Goal: Task Accomplishment & Management: Manage account settings

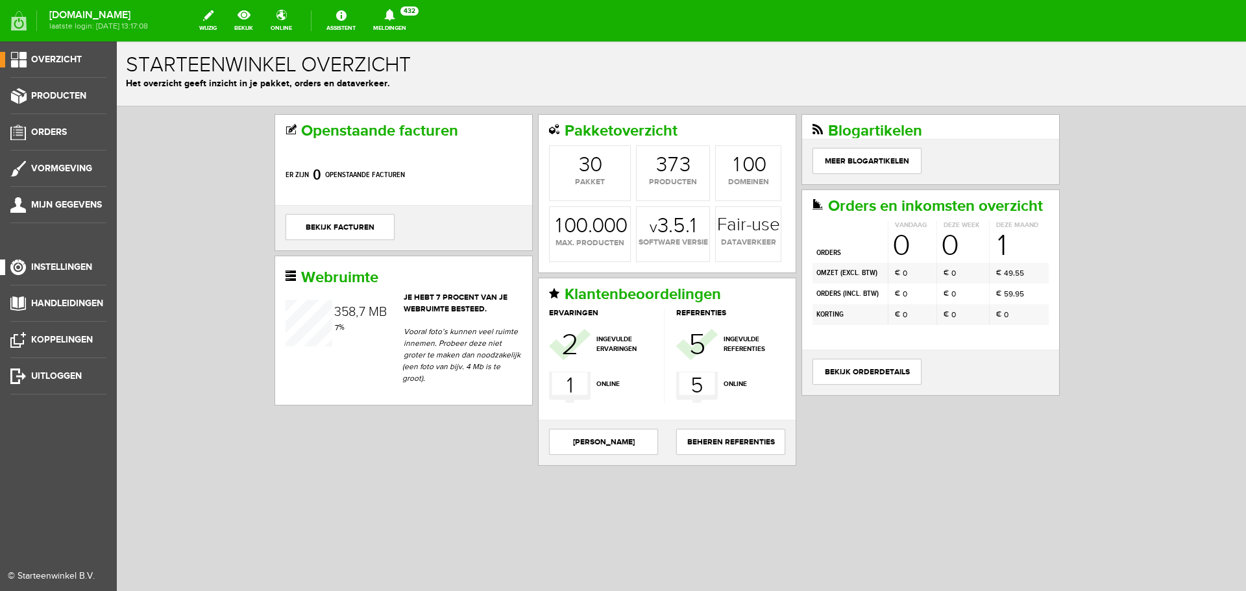
click at [67, 263] on span "Instellingen" at bounding box center [61, 267] width 61 height 11
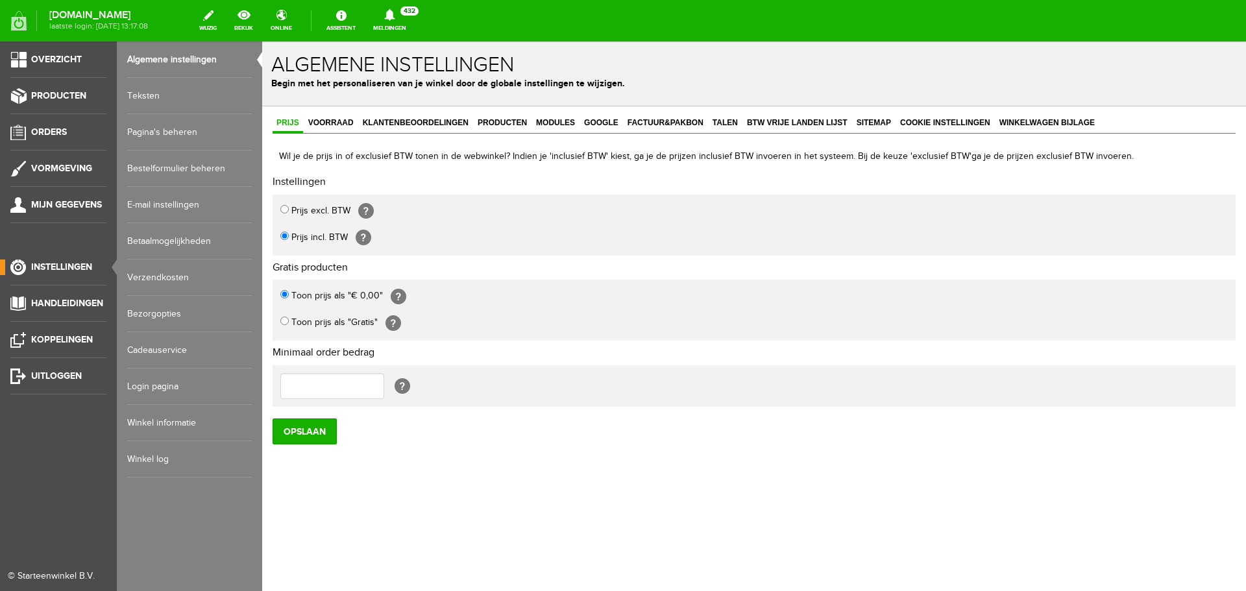
click at [177, 126] on link "Pagina's beheren" at bounding box center [189, 132] width 125 height 36
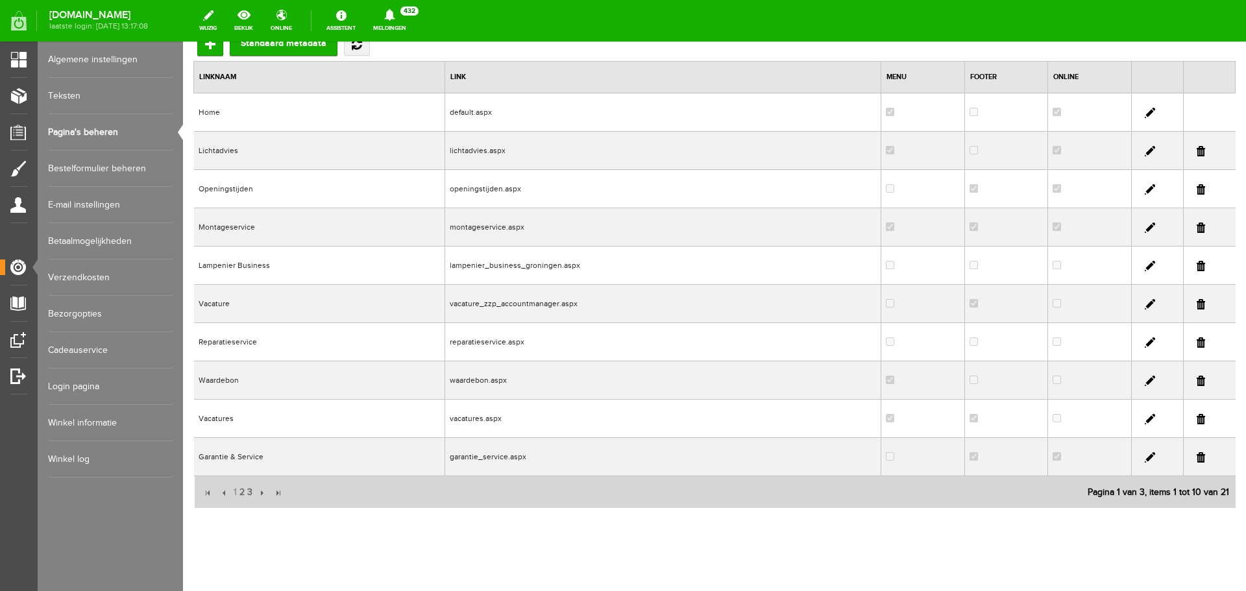
scroll to position [127, 0]
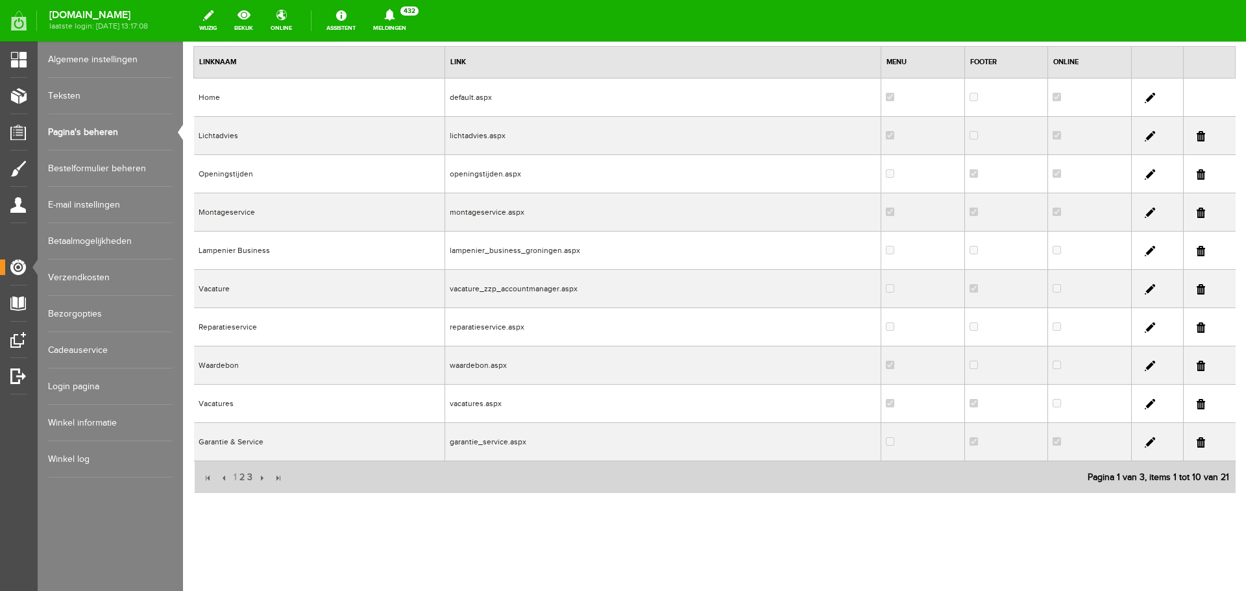
click at [1145, 287] on link at bounding box center [1150, 289] width 10 height 10
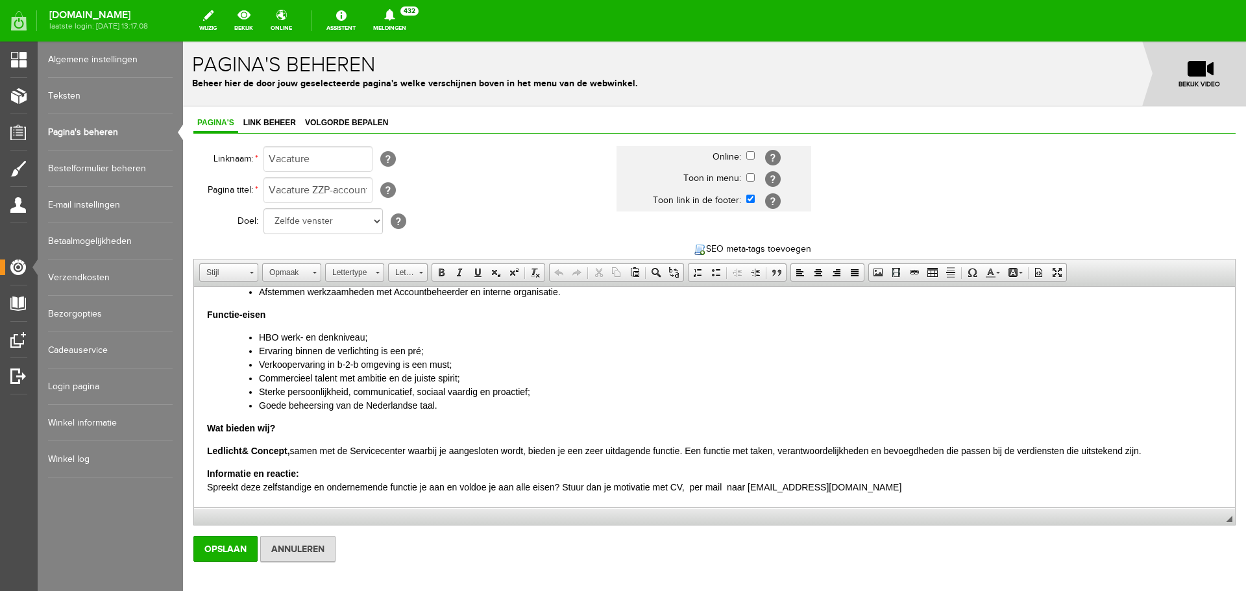
scroll to position [0, 0]
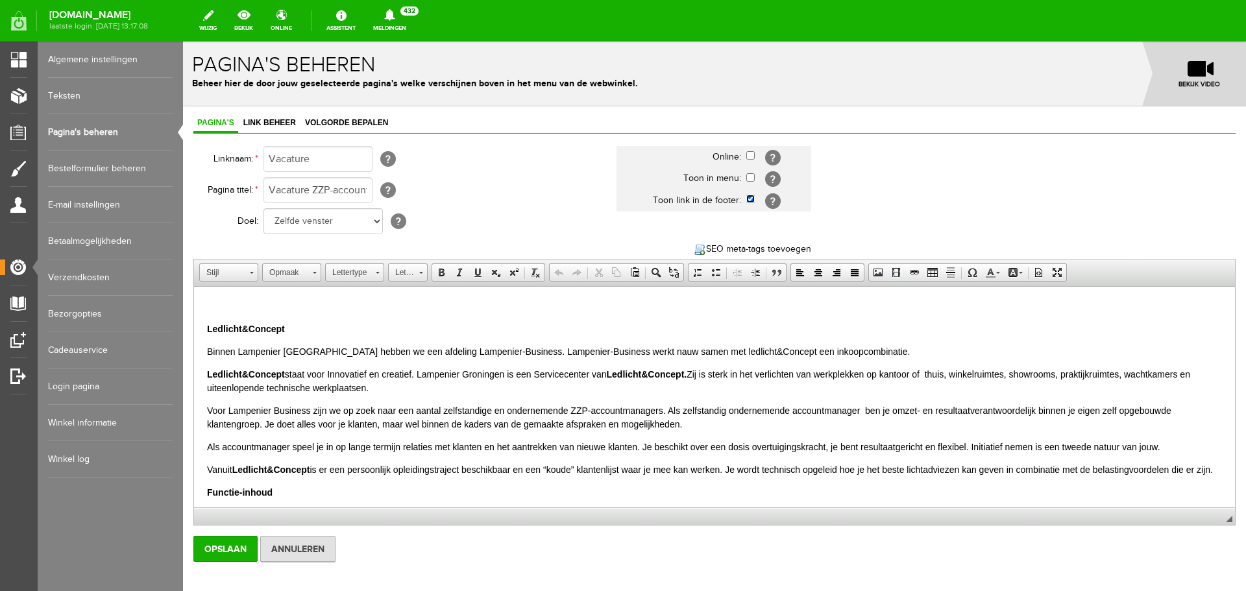
click at [749, 197] on input "checkbox" at bounding box center [750, 199] width 8 height 8
checkbox input "false"
click at [217, 547] on input "Opslaan" at bounding box center [225, 549] width 64 height 26
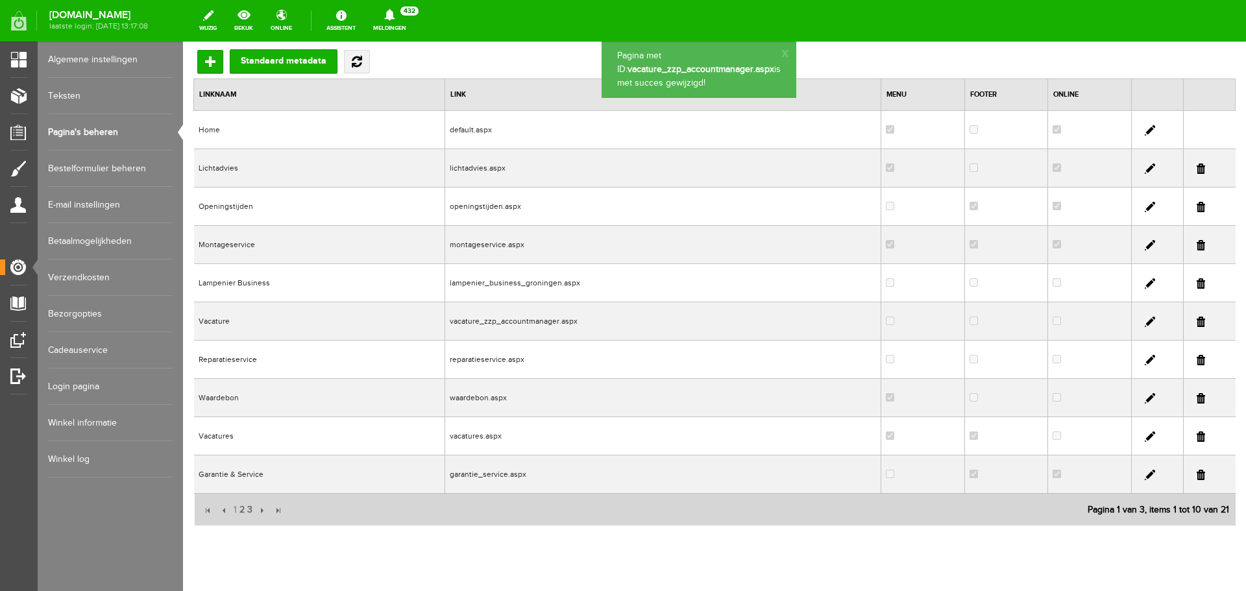
scroll to position [127, 0]
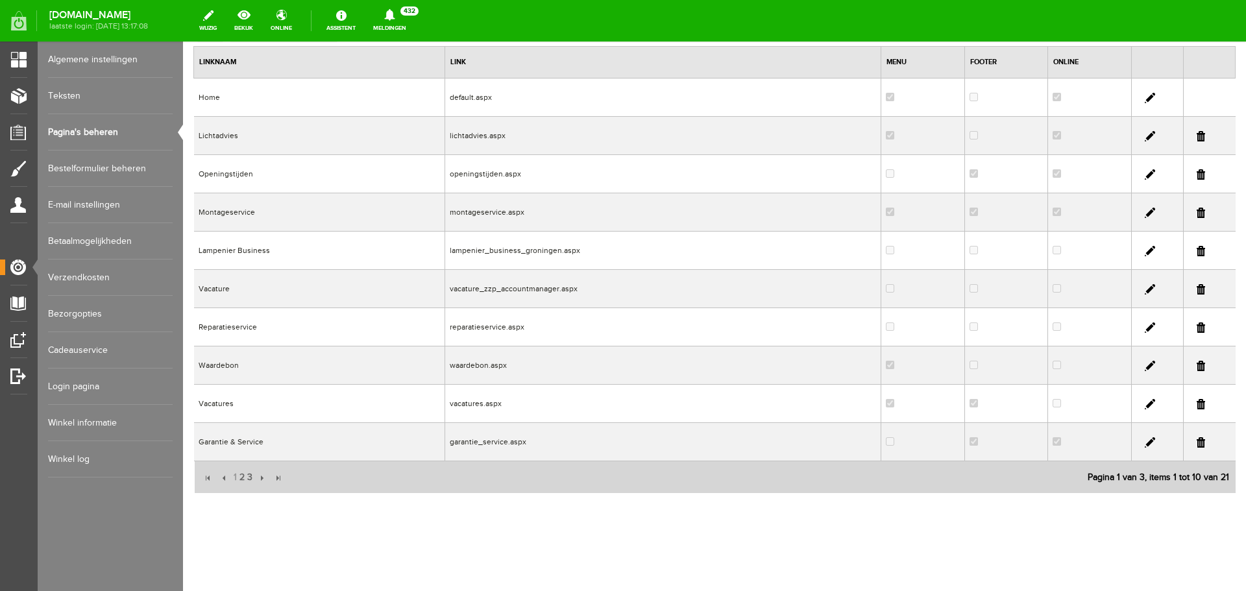
click at [1145, 401] on link at bounding box center [1150, 404] width 10 height 10
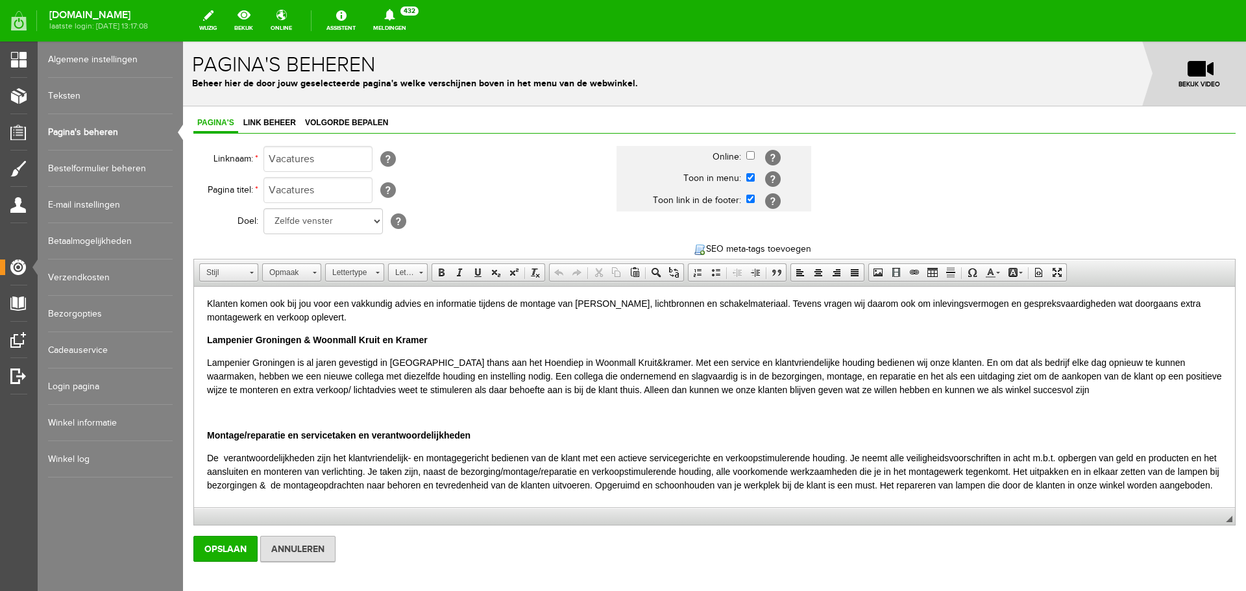
scroll to position [130, 0]
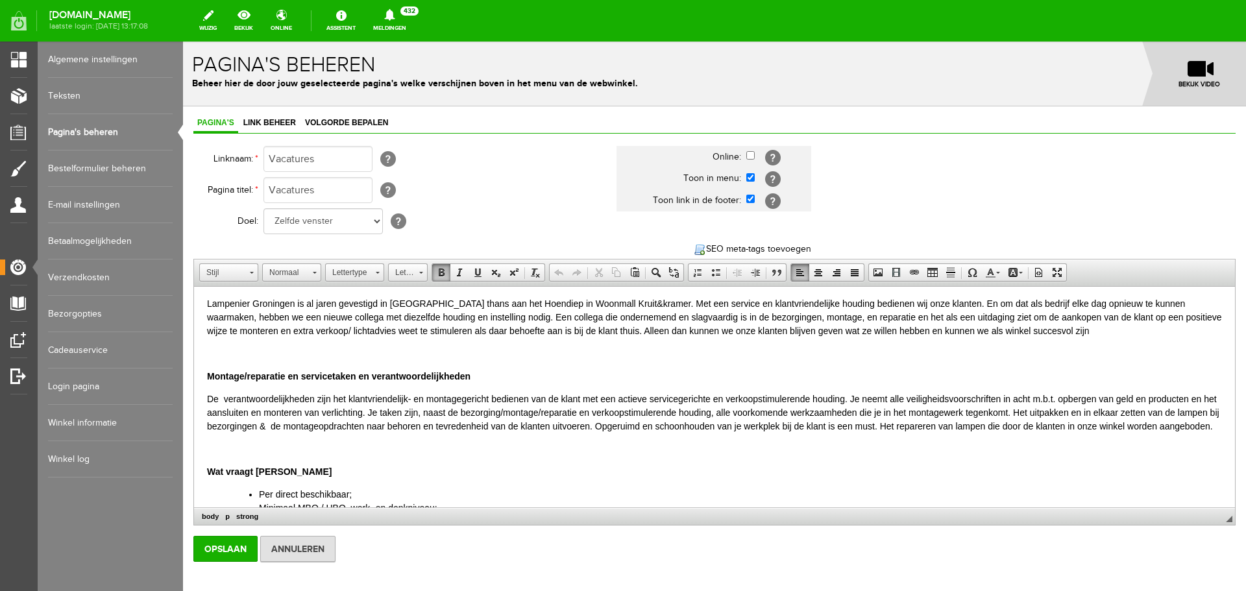
click at [456, 316] on p "Lampenier Groningen is al jaren gevestigd in [GEOGRAPHIC_DATA] thans aan het Ho…" at bounding box center [714, 317] width 1015 height 41
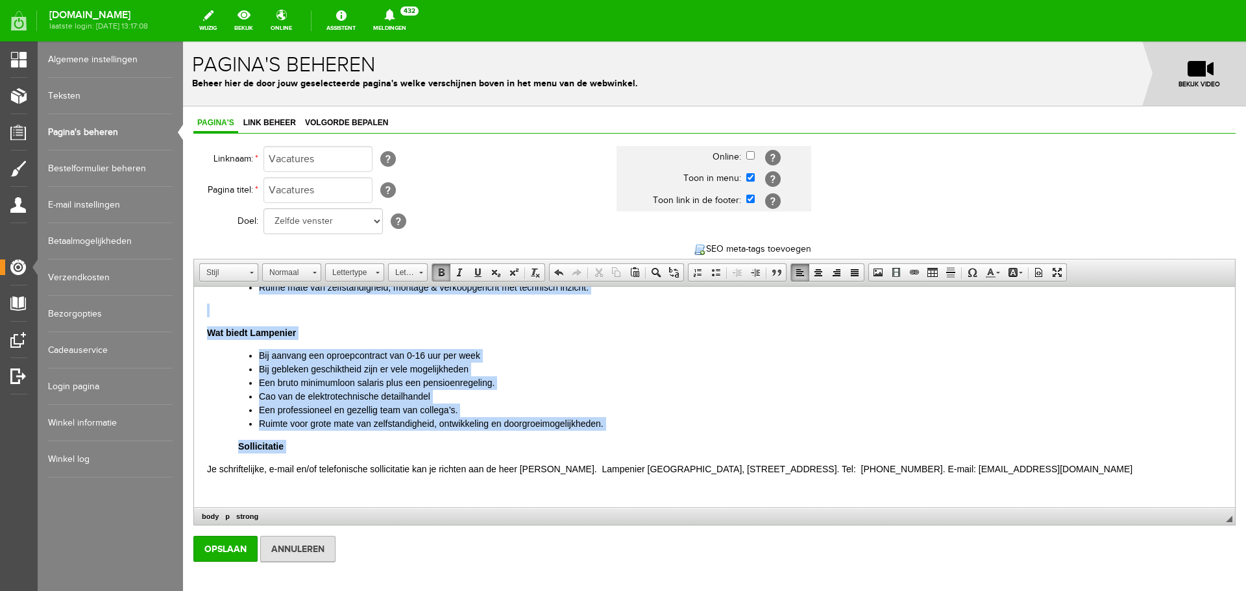
scroll to position [450, 0]
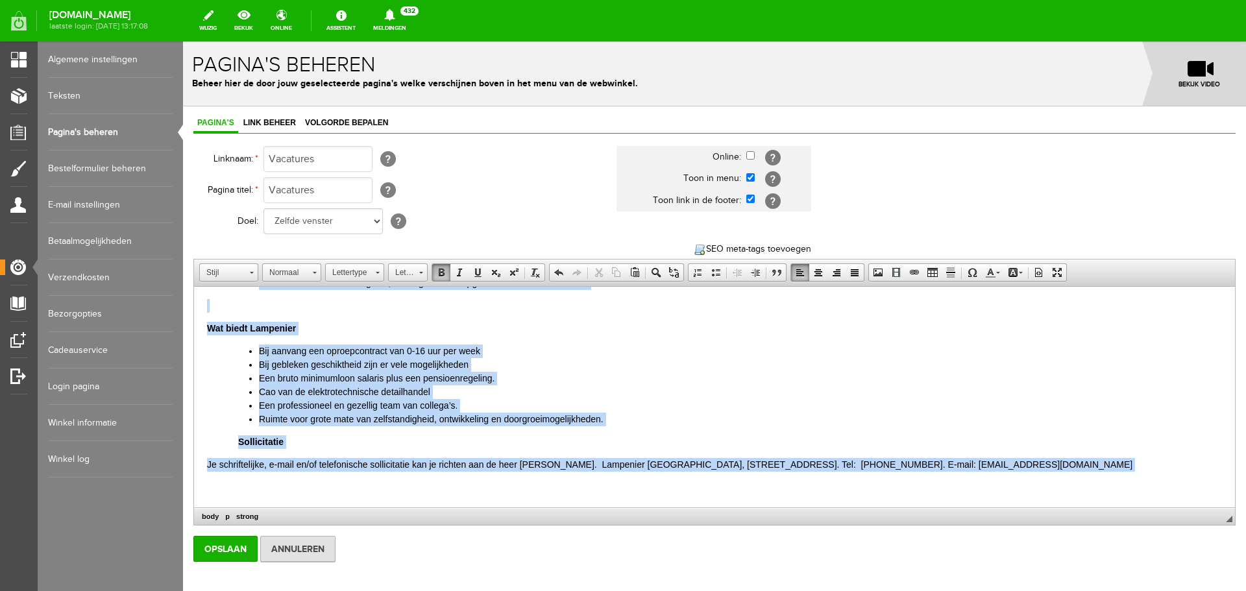
drag, startPoint x: 204, startPoint y: 304, endPoint x: 215, endPoint y: 485, distance: 181.4
click at [215, 485] on html "Per direct montage/reparatie/service/verkoopmedewerker bij Lampenier Groningen …" at bounding box center [714, 186] width 1041 height 644
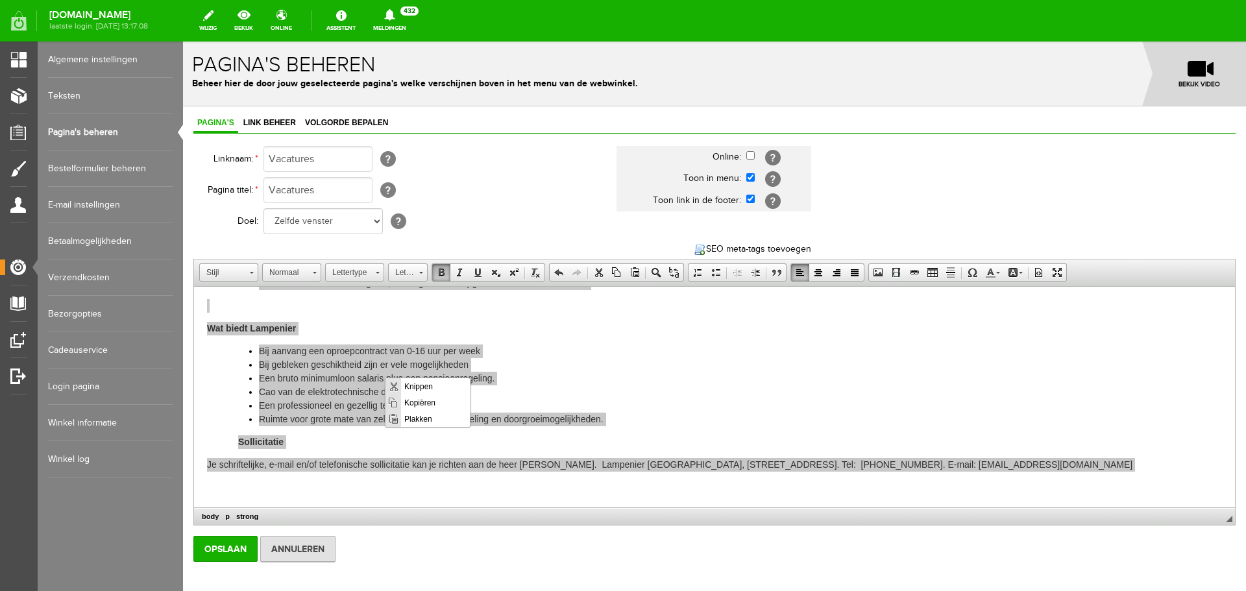
scroll to position [0, 0]
click at [436, 402] on span "Kopiëren" at bounding box center [435, 403] width 69 height 16
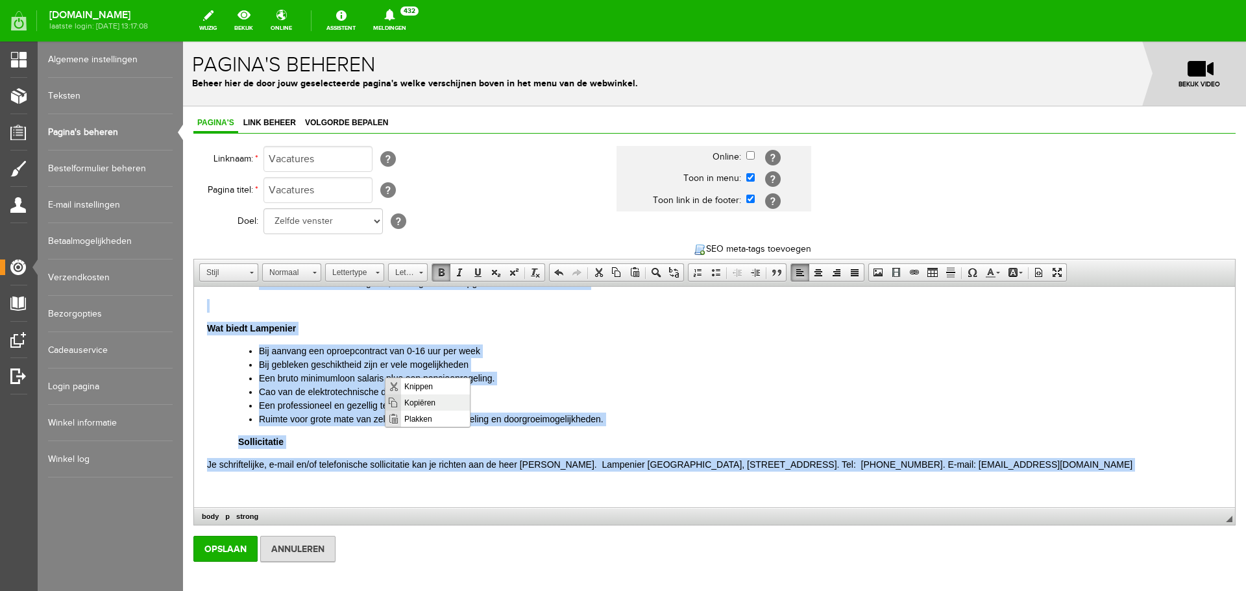
copy body "Lor ipsumd sitamet/consectet/adipisc/elitseddoeiusmodt inc Utlaboree Doloremag …"
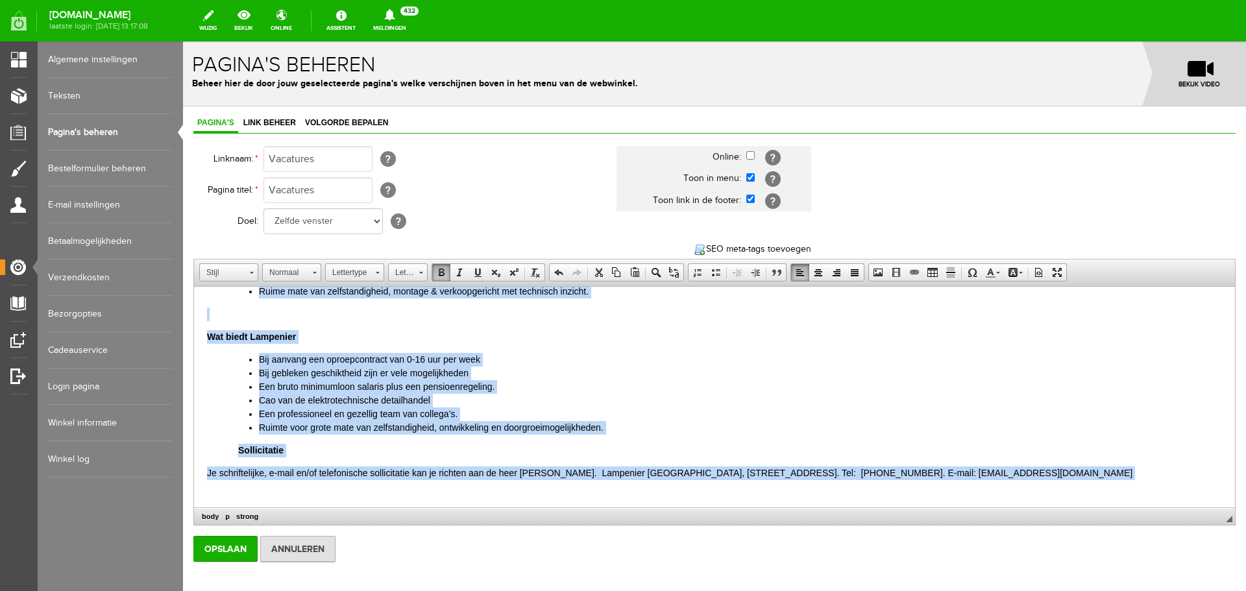
click at [785, 394] on li "Een bruto minimumloon salaris plus een pensioenregeling." at bounding box center [740, 387] width 963 height 14
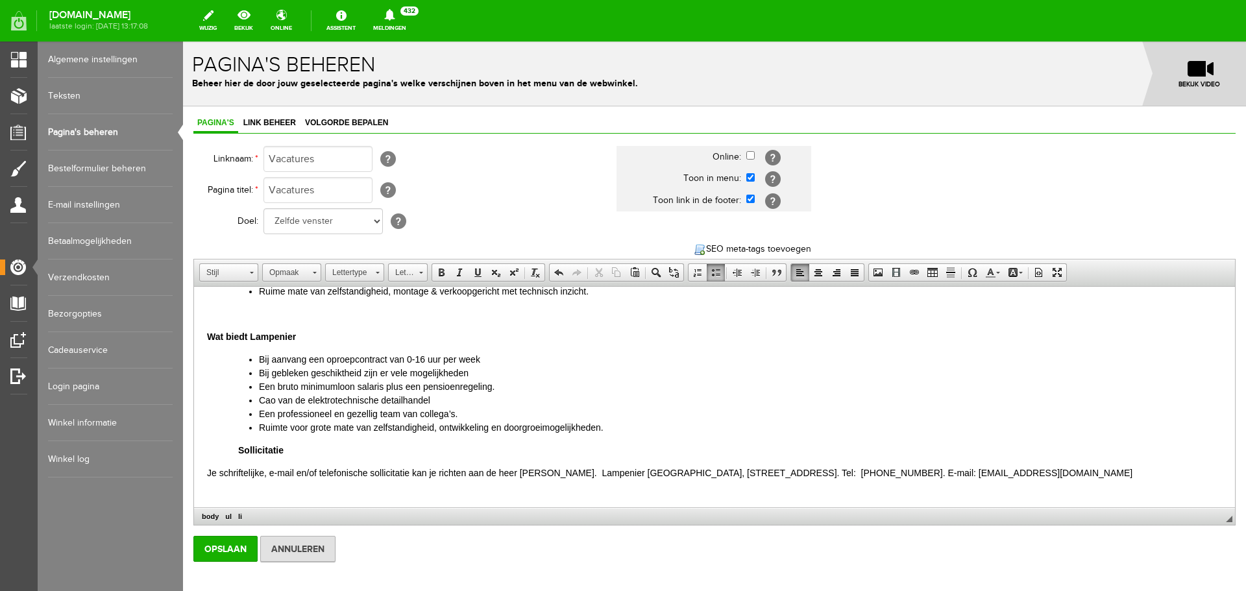
click at [76, 128] on link "Pagina's beheren" at bounding box center [110, 132] width 125 height 36
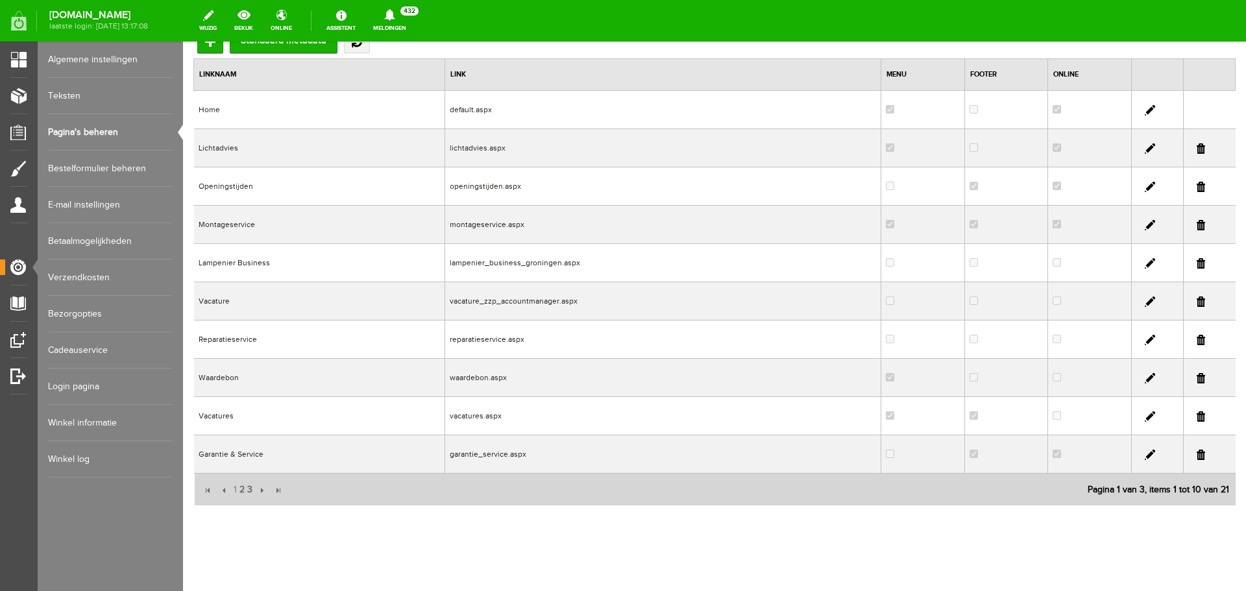
scroll to position [127, 0]
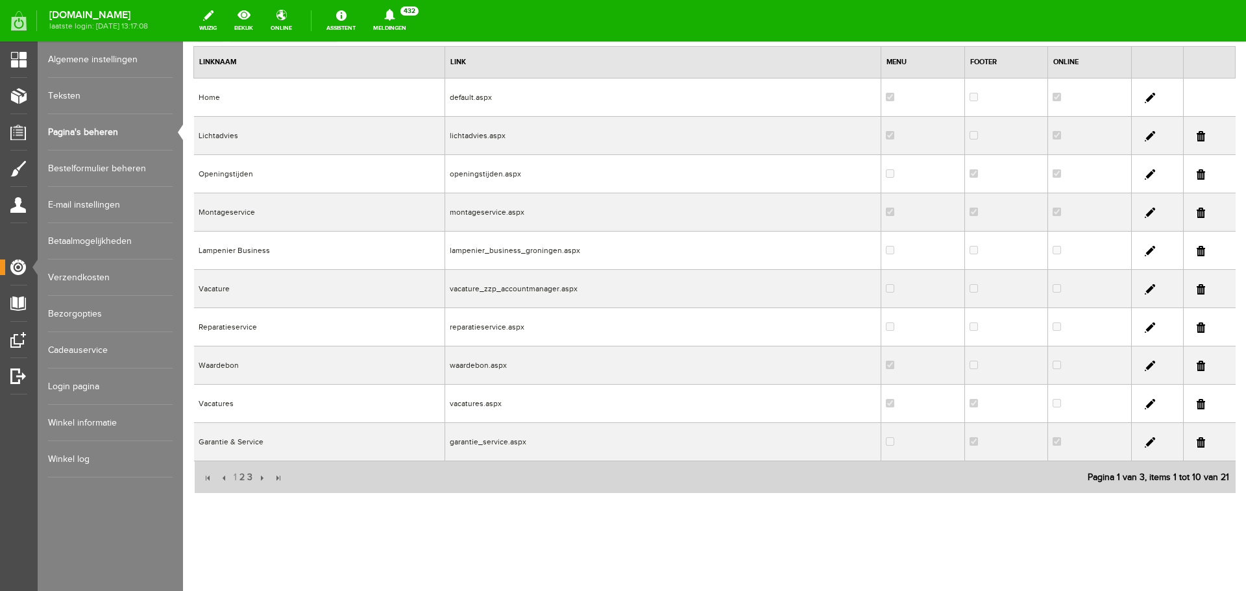
click at [462, 250] on td "lampenier_business_groningen.aspx" at bounding box center [663, 251] width 436 height 38
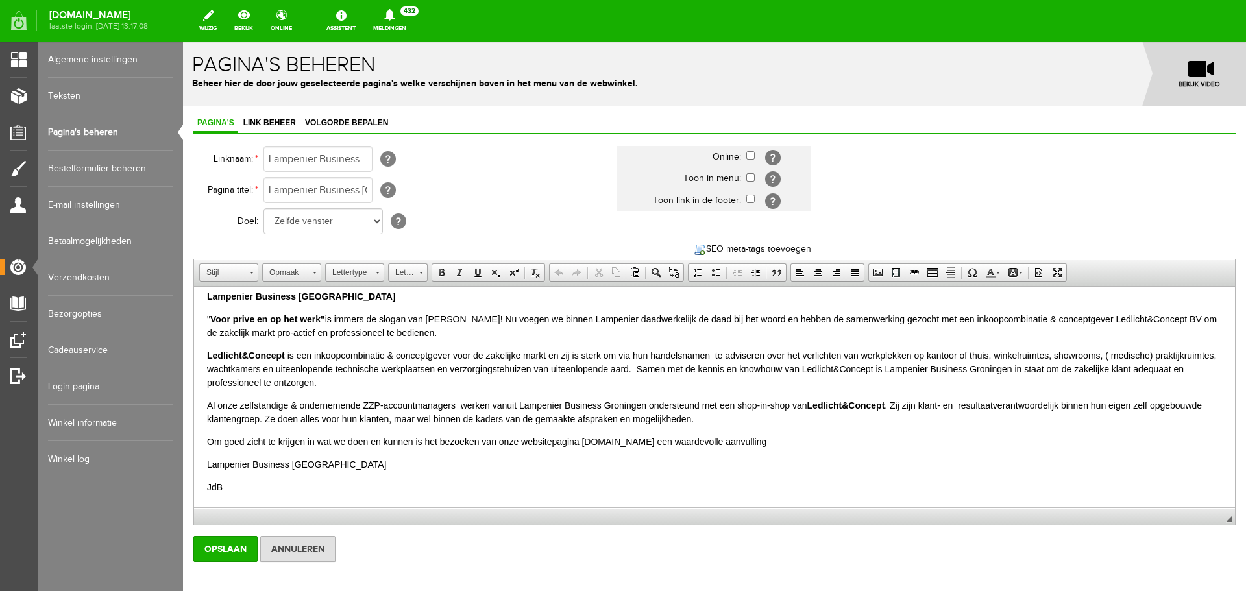
scroll to position [0, 0]
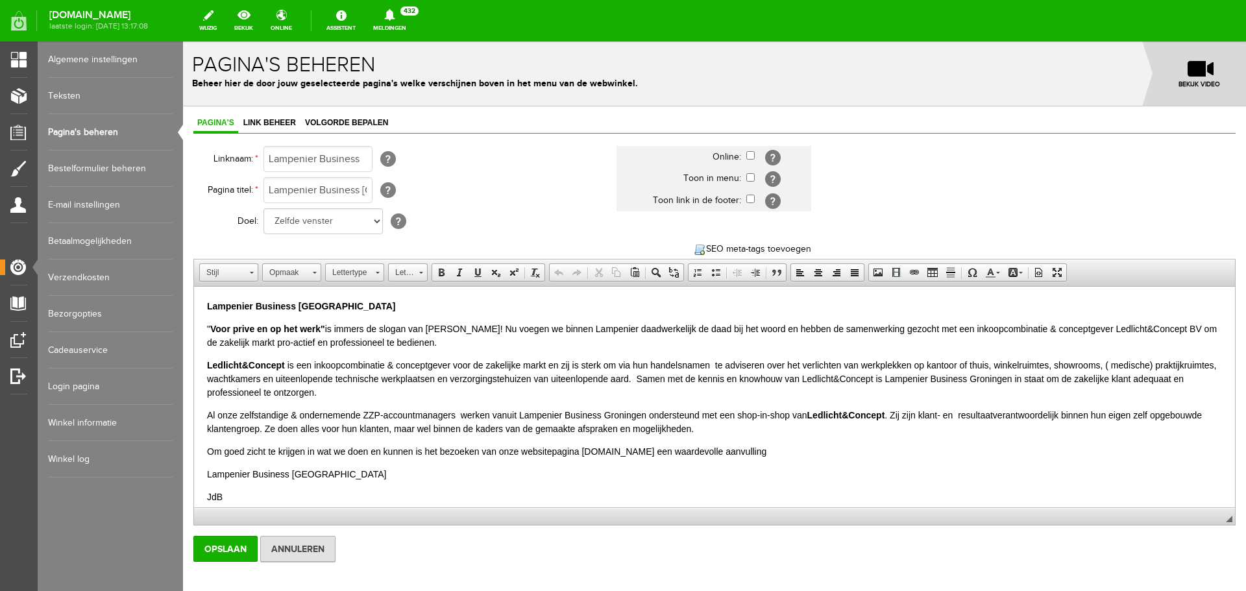
click at [103, 131] on link "Pagina's beheren" at bounding box center [110, 132] width 125 height 36
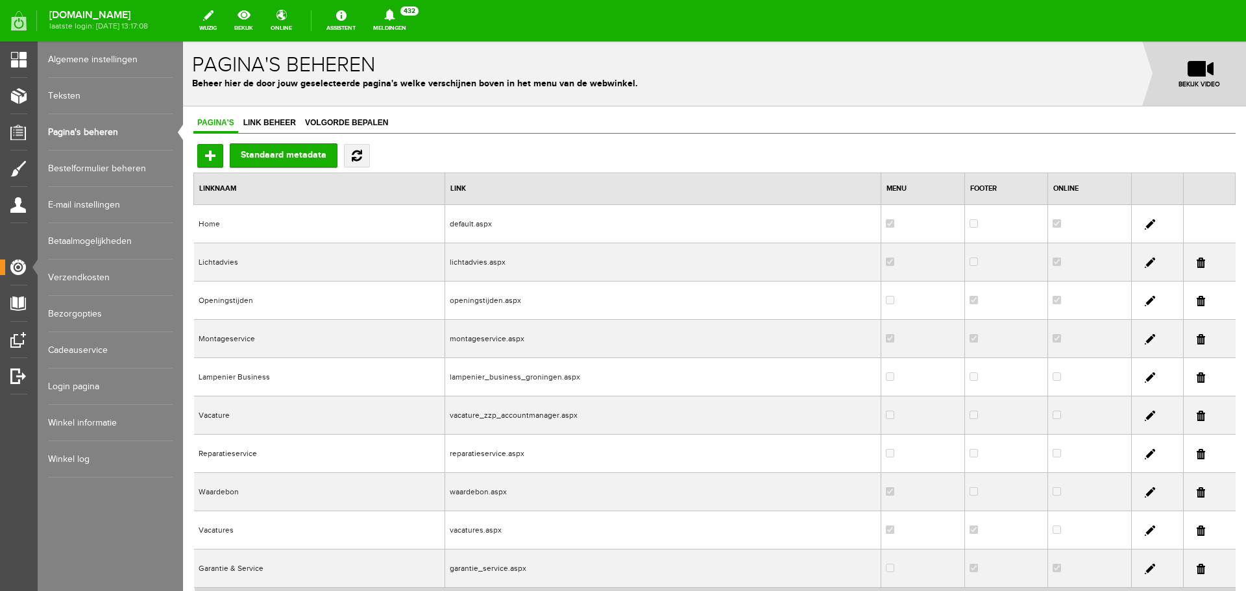
click at [1197, 378] on link at bounding box center [1201, 377] width 8 height 10
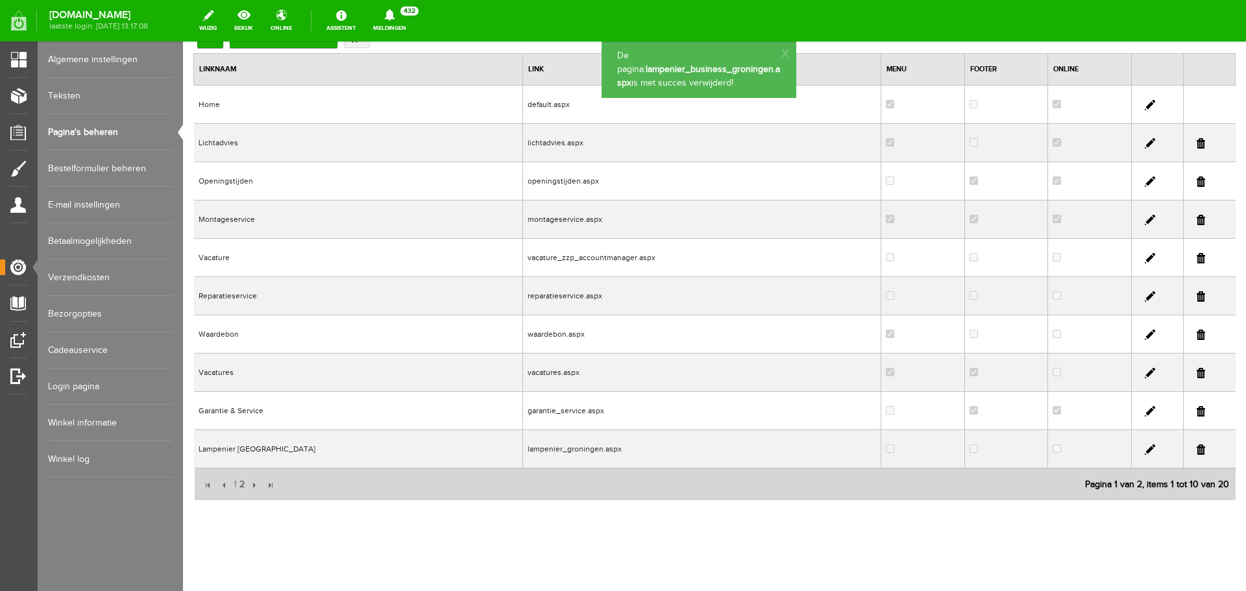
scroll to position [127, 0]
